Goal: Task Accomplishment & Management: Manage account settings

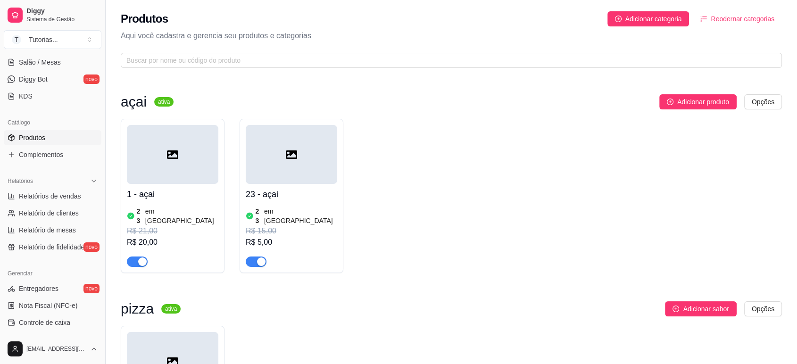
scroll to position [172, 0]
drag, startPoint x: 101, startPoint y: 230, endPoint x: 96, endPoint y: 257, distance: 27.4
click at [96, 257] on div "Diggy Sistema de Gestão T Tutorias ... Loja aberta Período gratuito até 26/09 A…" at bounding box center [52, 182] width 105 height 364
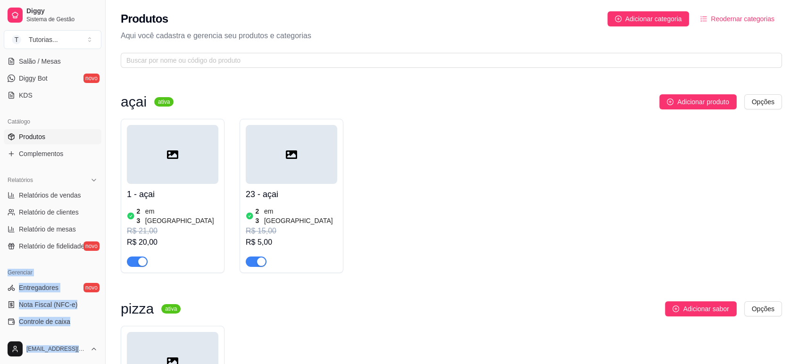
drag, startPoint x: 96, startPoint y: 257, endPoint x: 101, endPoint y: 251, distance: 7.7
click at [101, 251] on div "Loja aberta Período gratuito até 26/09 Acesso Rápido Dashboard Dia a dia Pedido…" at bounding box center [52, 193] width 105 height 281
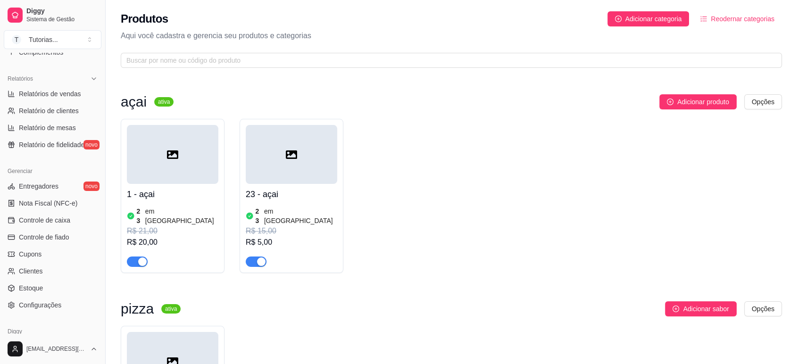
scroll to position [289, 0]
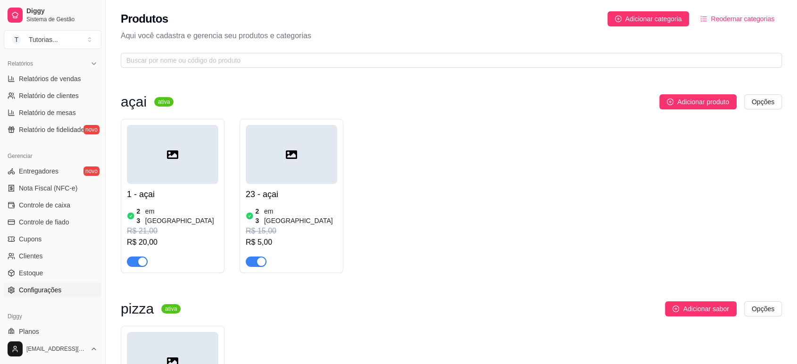
click at [75, 293] on link "Configurações" at bounding box center [53, 290] width 98 height 15
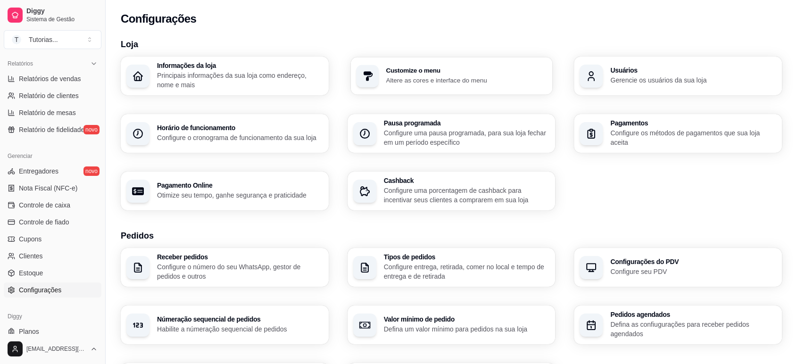
click at [413, 79] on p "Altere as cores e interface do menu" at bounding box center [466, 79] width 161 height 9
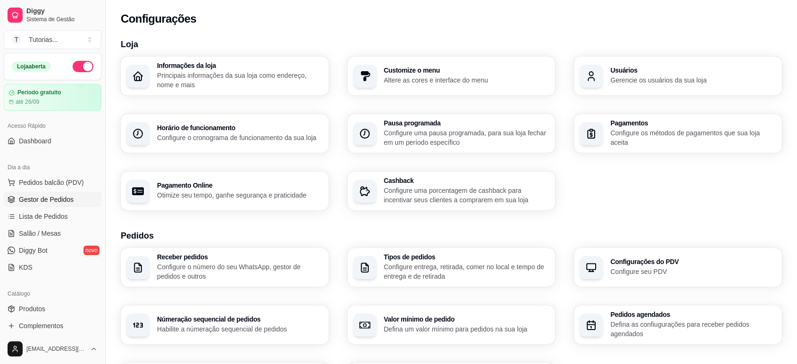
click at [62, 206] on link "Gestor de Pedidos" at bounding box center [53, 199] width 98 height 15
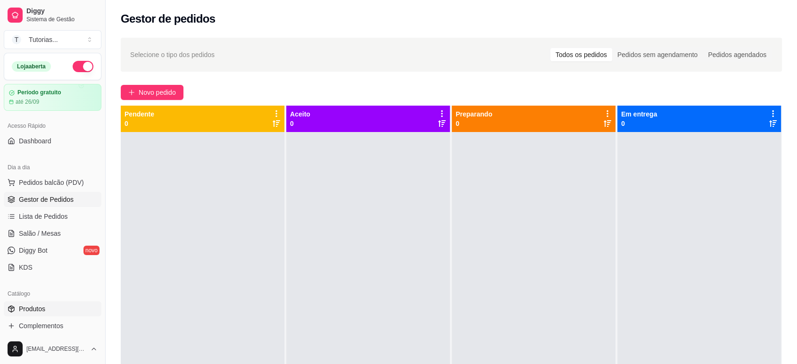
click at [48, 303] on link "Produtos" at bounding box center [53, 309] width 98 height 15
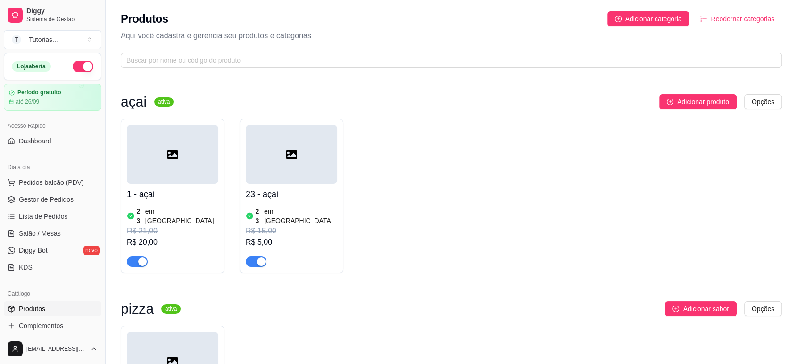
click at [182, 215] on div "23 em [GEOGRAPHIC_DATA]" at bounding box center [173, 216] width 92 height 19
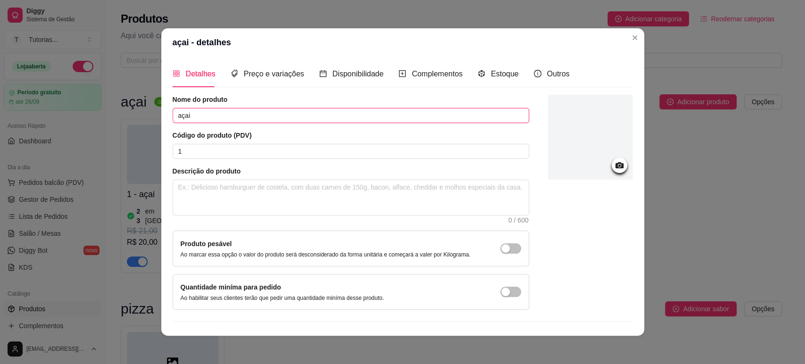
click at [268, 112] on input "açai" at bounding box center [351, 115] width 357 height 15
paste input "𝓐𝓬̧𝓪𝓲"
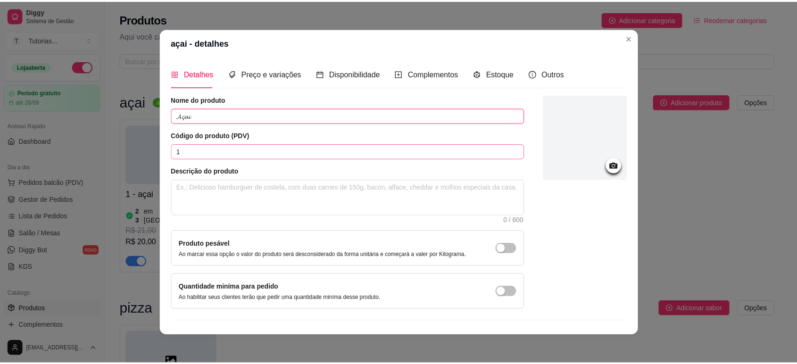
scroll to position [19, 0]
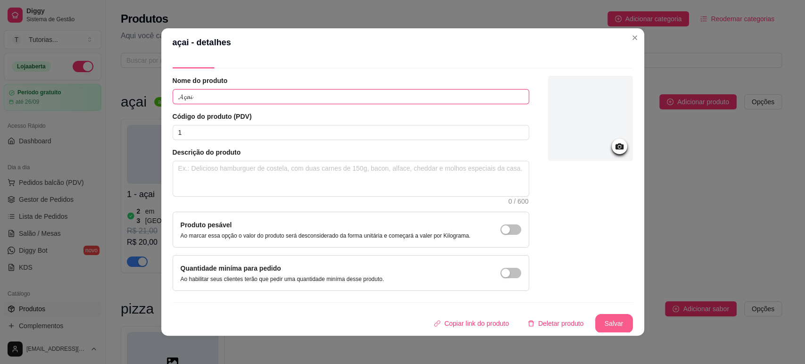
type input "𝓐𝓬̧𝓪𝓲"
click at [607, 324] on button "Salvar" at bounding box center [614, 323] width 38 height 19
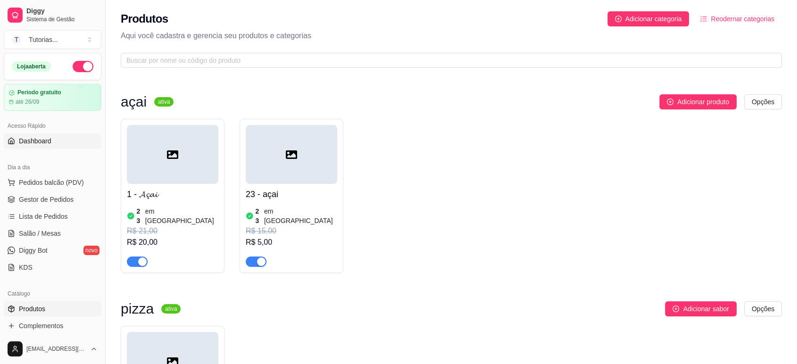
click at [38, 138] on span "Dashboard" at bounding box center [35, 140] width 33 height 9
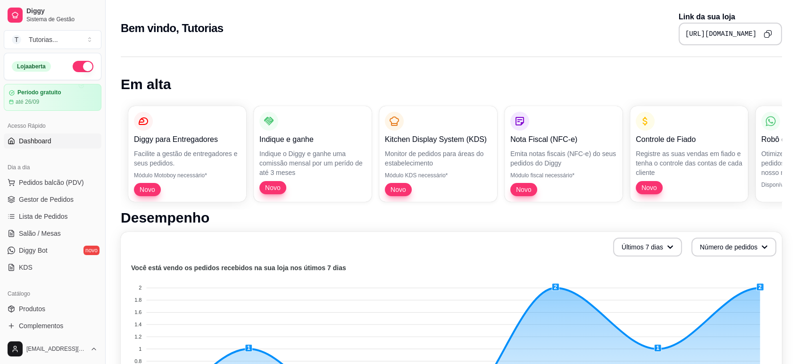
click at [771, 35] on icon "Copy to clipboard" at bounding box center [768, 34] width 8 height 8
click at [34, 176] on button "Pedidos balcão (PDV)" at bounding box center [53, 182] width 98 height 15
click at [45, 305] on link "Produtos" at bounding box center [53, 309] width 98 height 15
